Goal: Task Accomplishment & Management: Use online tool/utility

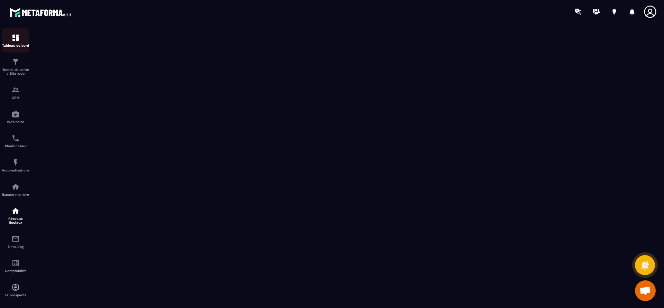
click at [17, 36] on img at bounding box center [15, 38] width 8 height 8
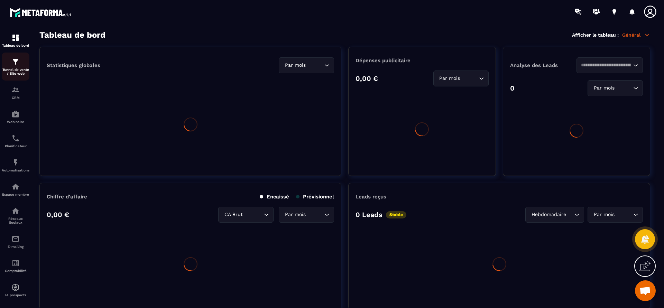
click at [16, 67] on div "Tunnel de vente / Site web" at bounding box center [16, 67] width 28 height 18
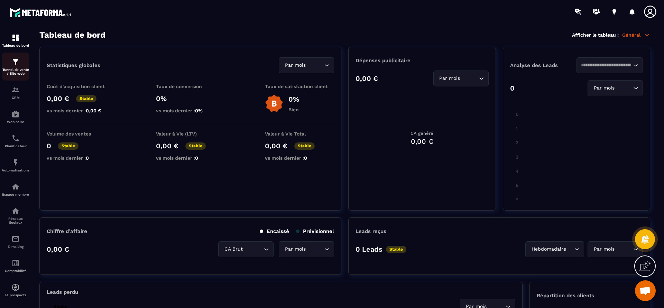
click at [16, 63] on img at bounding box center [15, 62] width 8 height 8
click at [17, 76] on link "Tunnel de vente / Site web" at bounding box center [16, 67] width 28 height 28
click at [17, 67] on div "Tunnel de vente / Site web" at bounding box center [16, 67] width 28 height 18
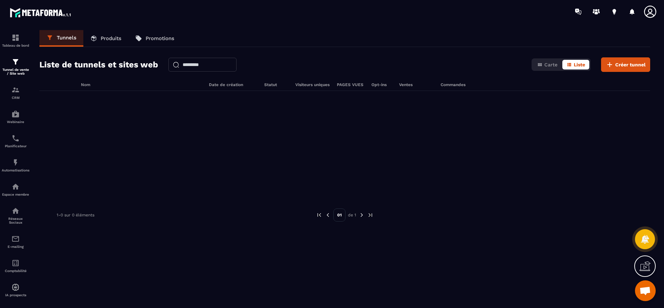
click at [20, 69] on p "Tunnel de vente / Site web" at bounding box center [16, 72] width 28 height 8
click at [102, 38] on p "Produits" at bounding box center [111, 38] width 21 height 6
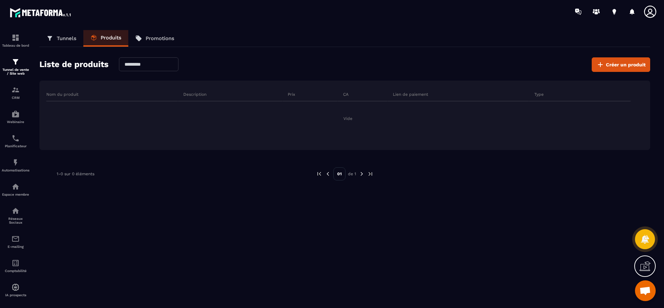
click at [69, 40] on p "Tunnels" at bounding box center [67, 38] width 20 height 6
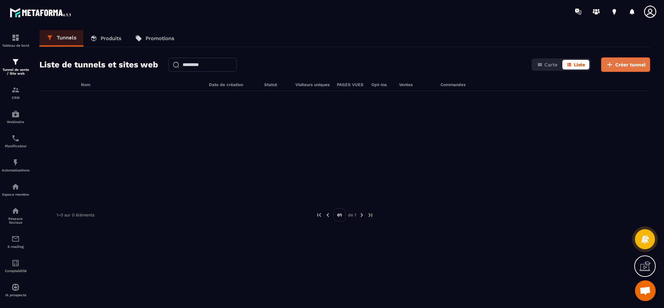
click at [617, 67] on span "Créer tunnel" at bounding box center [630, 64] width 30 height 7
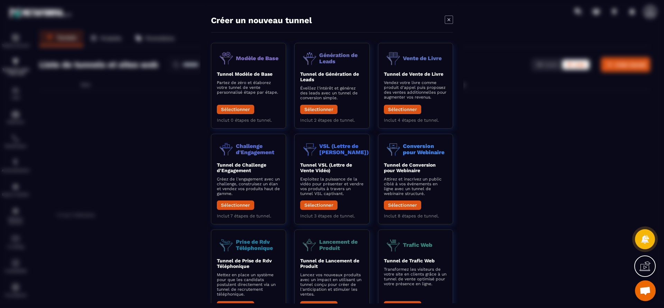
click at [448, 22] on icon "Modal window" at bounding box center [449, 20] width 8 height 8
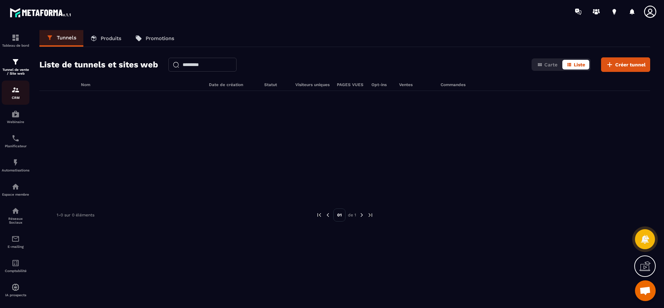
click at [20, 90] on div "CRM" at bounding box center [16, 93] width 28 height 14
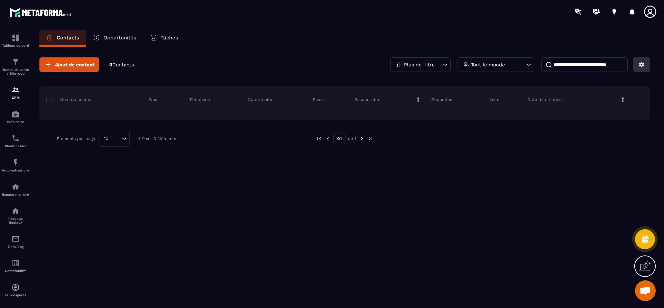
click at [638, 65] on button at bounding box center [641, 64] width 17 height 15
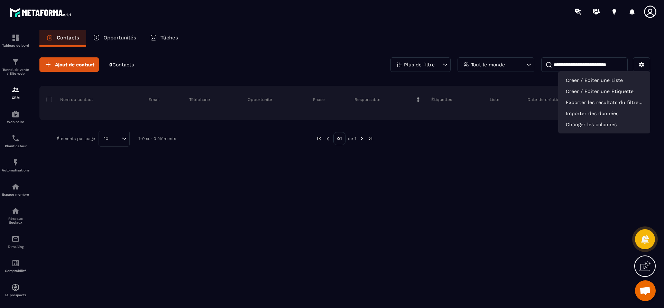
click at [458, 236] on div "Ajout de contact 0 Contacts Plus de filtre Tout le monde Créer / Editer une Lis…" at bounding box center [344, 177] width 611 height 260
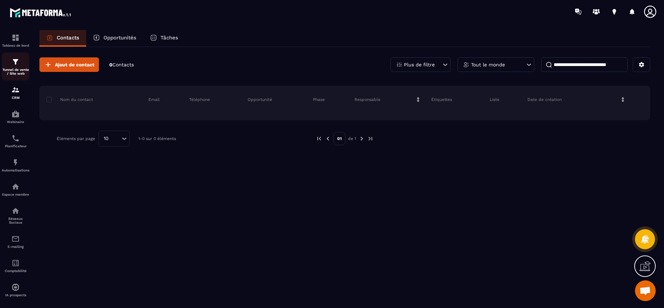
click at [18, 62] on img at bounding box center [15, 62] width 8 height 8
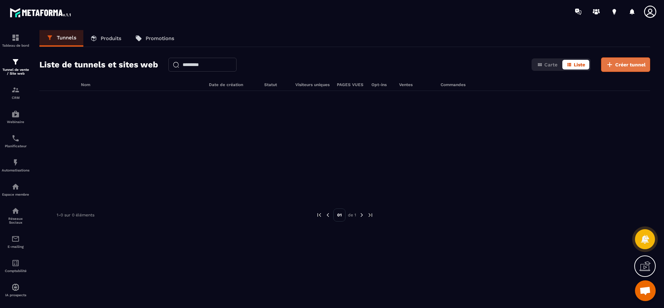
click at [621, 69] on button "Créer tunnel" at bounding box center [625, 64] width 49 height 15
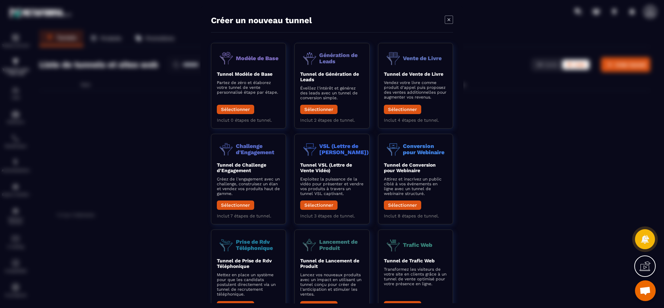
scroll to position [13, 0]
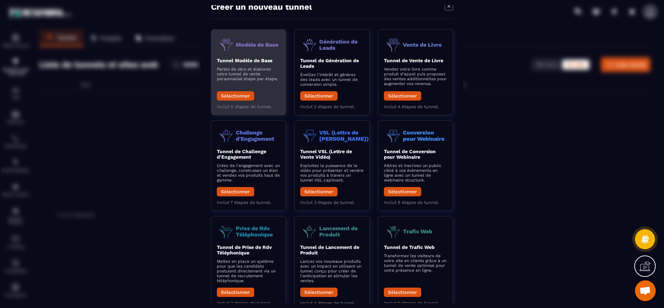
click at [238, 53] on header "Modèle de Base" at bounding box center [248, 44] width 63 height 19
click at [241, 95] on button "Sélectionner" at bounding box center [235, 95] width 37 height 9
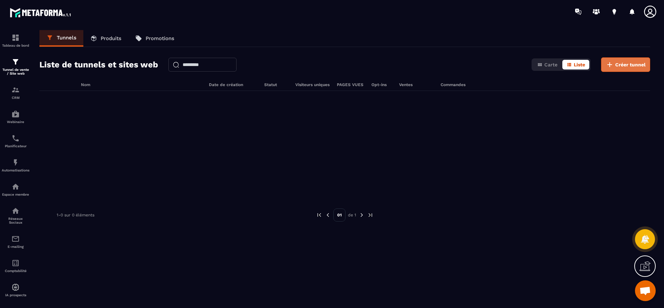
click at [614, 69] on button "Créer tunnel" at bounding box center [625, 64] width 49 height 15
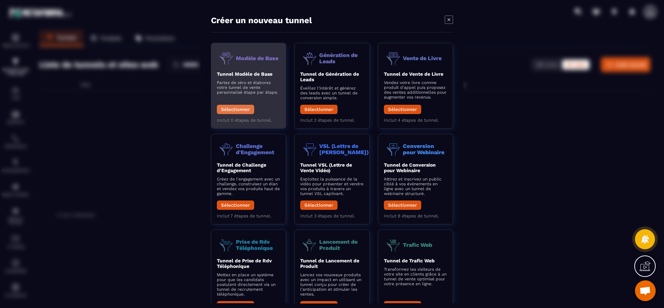
click at [226, 112] on button "Sélectionner" at bounding box center [235, 109] width 37 height 9
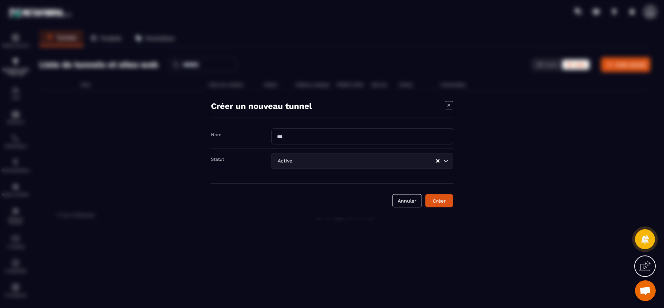
click at [306, 139] on input "Modal window" at bounding box center [361, 136] width 181 height 16
click at [446, 164] on icon "Search for option" at bounding box center [445, 160] width 7 height 7
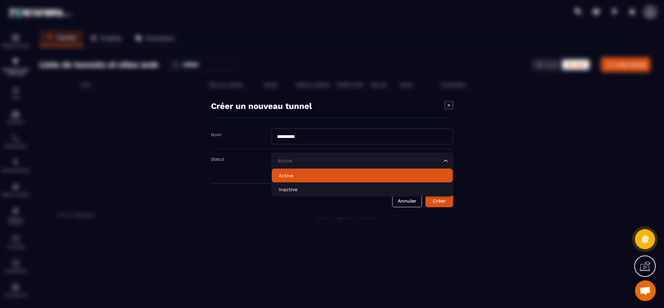
click at [278, 179] on li "Active" at bounding box center [362, 175] width 181 height 14
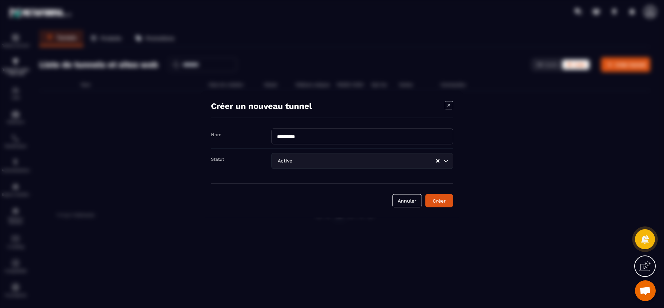
click at [336, 136] on input "**********" at bounding box center [361, 136] width 181 height 16
type input "**********"
click at [447, 201] on div "Créer" at bounding box center [439, 200] width 19 height 7
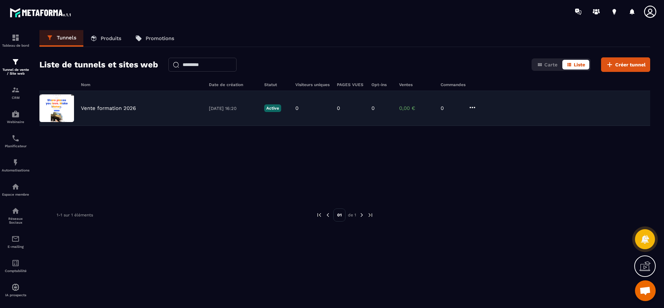
click at [62, 105] on img at bounding box center [56, 108] width 35 height 28
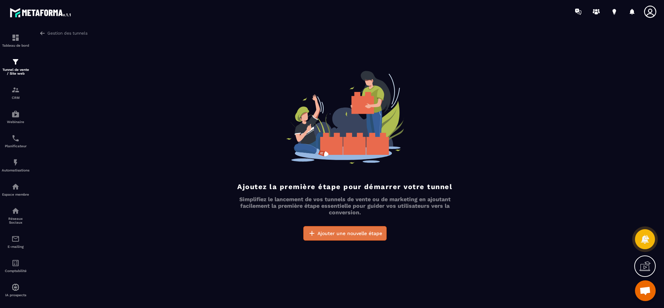
click at [353, 232] on span "Ajouter une nouvelle étape" at bounding box center [349, 233] width 65 height 7
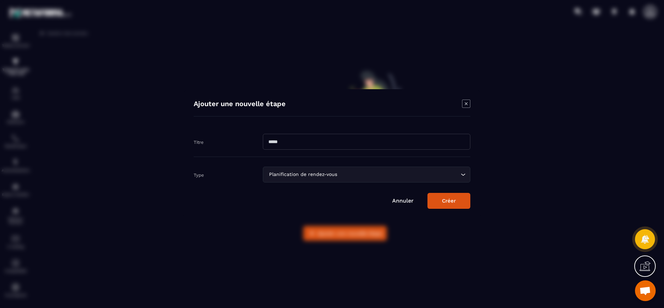
click at [311, 143] on input "Modal window" at bounding box center [366, 142] width 207 height 16
click at [459, 174] on icon "Search for option" at bounding box center [462, 174] width 7 height 7
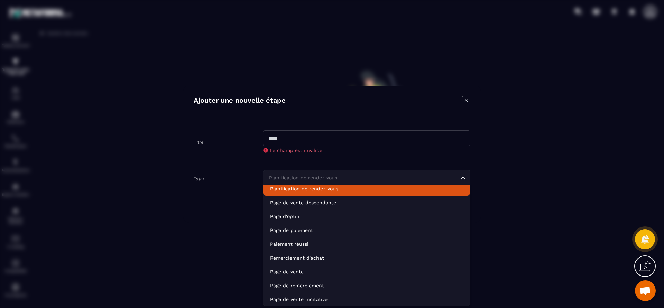
scroll to position [2, 0]
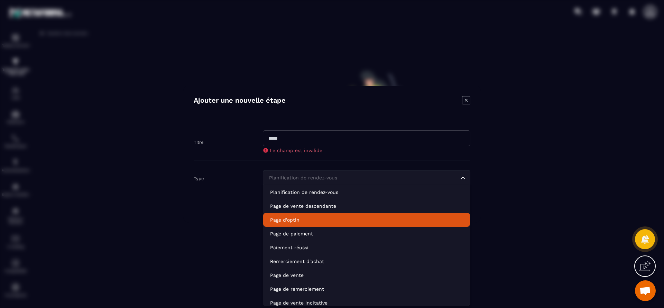
click at [524, 213] on div "Modal window" at bounding box center [332, 154] width 664 height 308
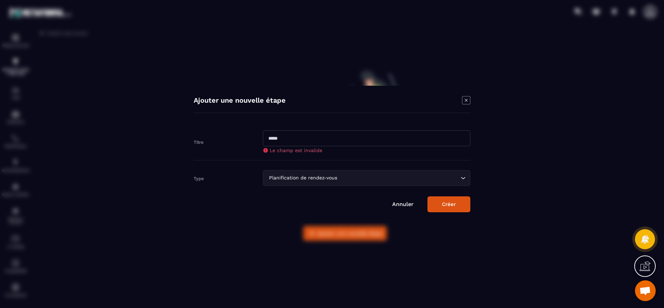
click at [465, 100] on icon "Modal window" at bounding box center [466, 100] width 8 height 8
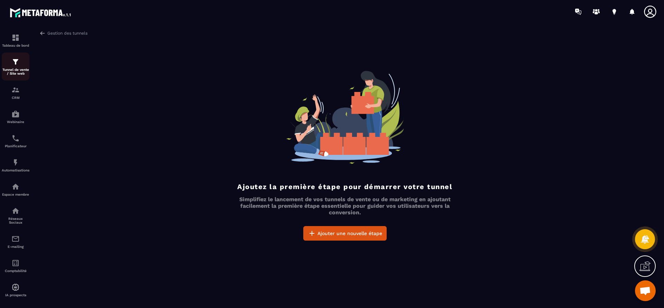
click at [11, 67] on div "Tunnel de vente / Site web" at bounding box center [16, 67] width 28 height 18
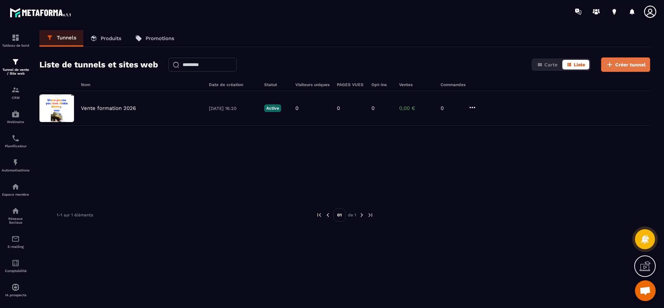
click at [628, 63] on span "Créer tunnel" at bounding box center [630, 64] width 30 height 7
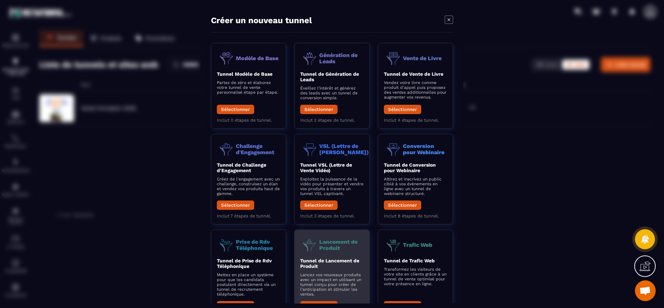
scroll to position [33, 0]
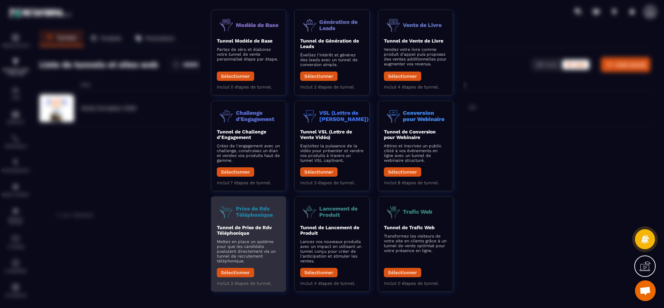
click at [261, 231] on h2 "Tunnel de Prise de Rdv Téléphonique" at bounding box center [248, 230] width 63 height 11
click at [240, 268] on button "Sélectionner" at bounding box center [235, 272] width 37 height 9
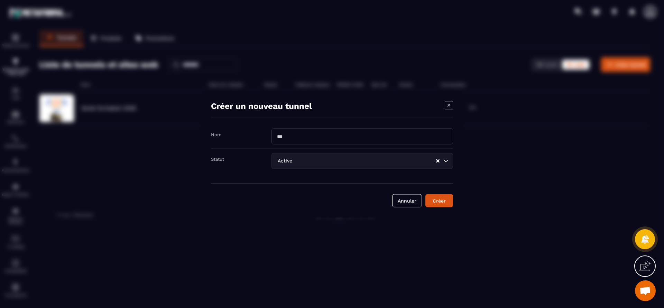
click at [289, 137] on input "Modal window" at bounding box center [361, 136] width 181 height 16
type input "**********"
click at [439, 194] on div "Annuler Créer" at bounding box center [332, 195] width 242 height 24
click at [444, 200] on div "Créer" at bounding box center [439, 200] width 19 height 7
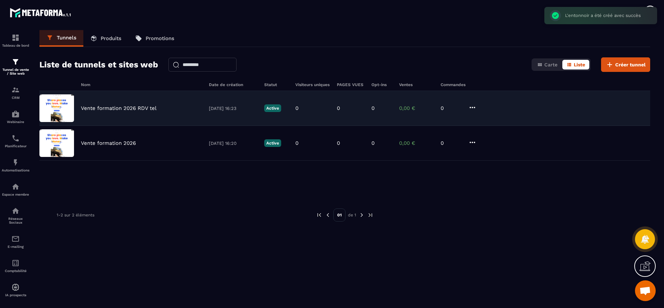
click at [52, 110] on img at bounding box center [56, 108] width 35 height 28
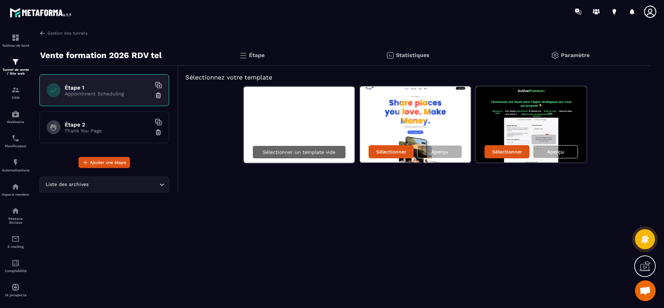
click at [307, 153] on p "Sélectionner un template vide" at bounding box center [299, 152] width 73 height 6
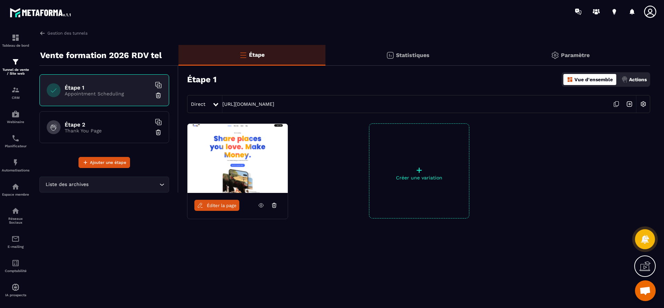
click at [214, 207] on span "Éditer la page" at bounding box center [222, 205] width 30 height 5
